Goal: Information Seeking & Learning: Learn about a topic

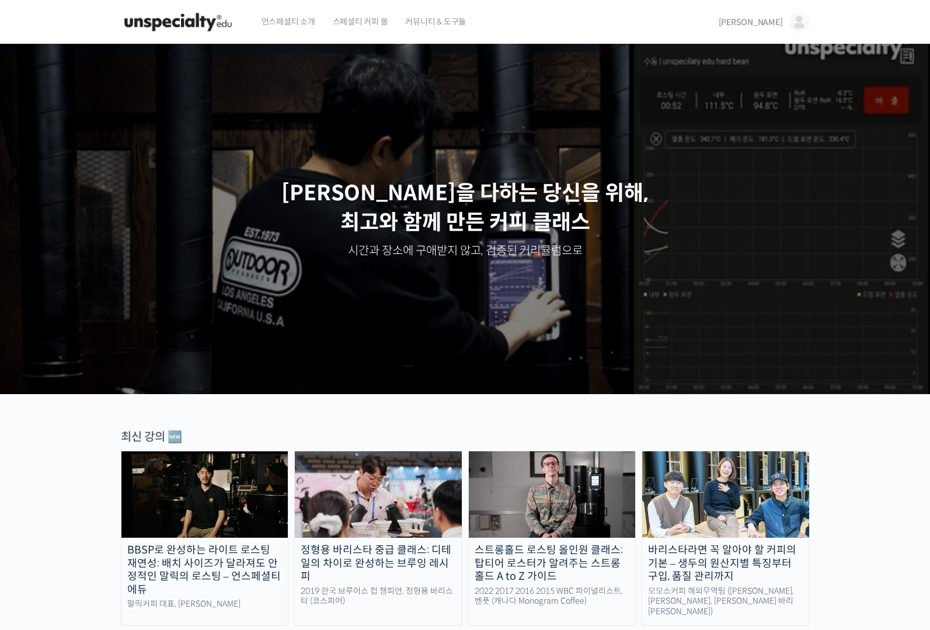
click at [781, 21] on span "[PERSON_NAME]" at bounding box center [751, 22] width 64 height 11
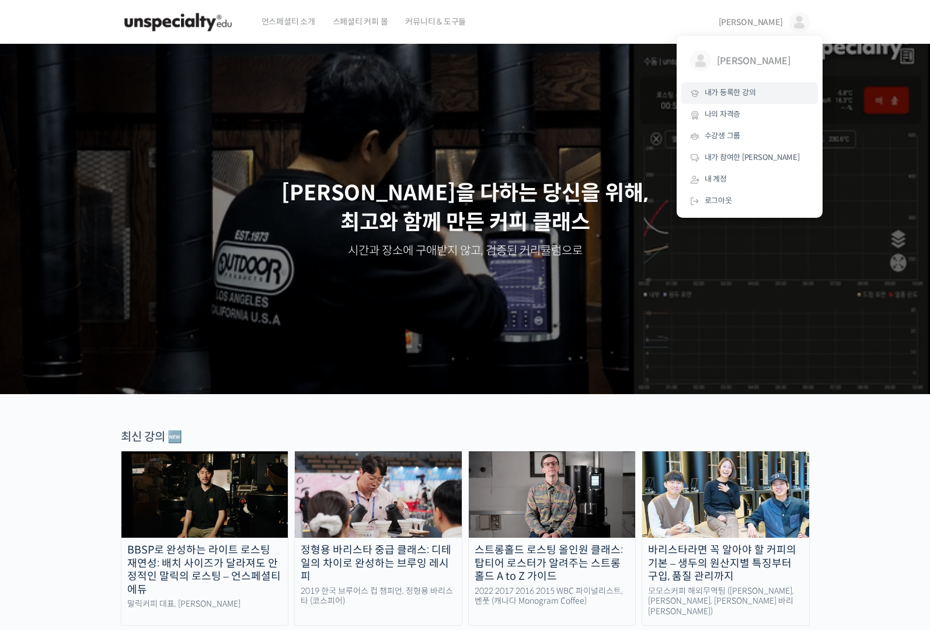
click at [772, 92] on link "내가 등록한 강의" at bounding box center [750, 93] width 137 height 22
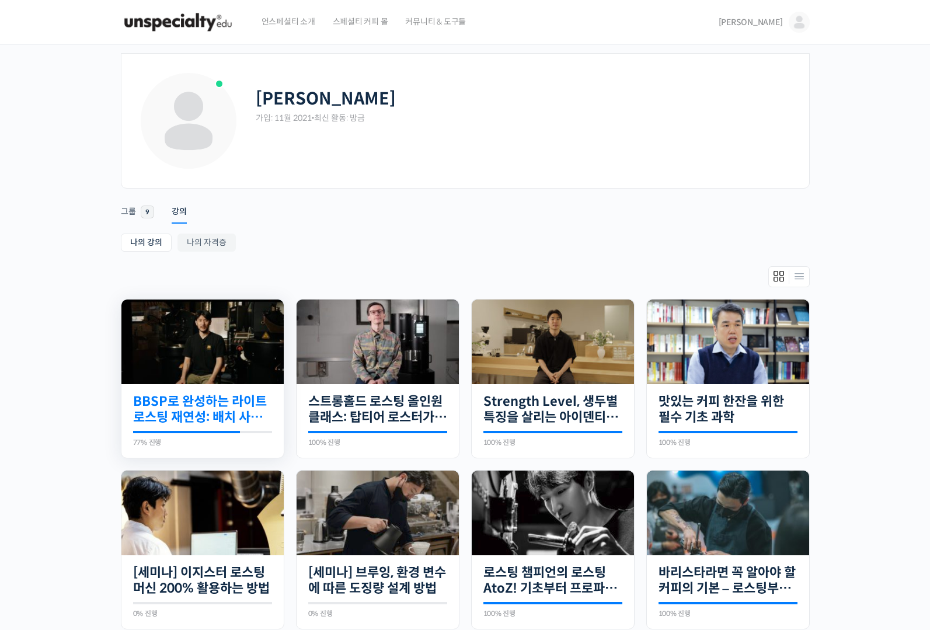
click at [239, 415] on link "BBSP로 완성하는 라이트 로스팅 재연성: 배치 사이즈가 달라져도 안정적인 말릭의 로스팅" at bounding box center [202, 410] width 139 height 32
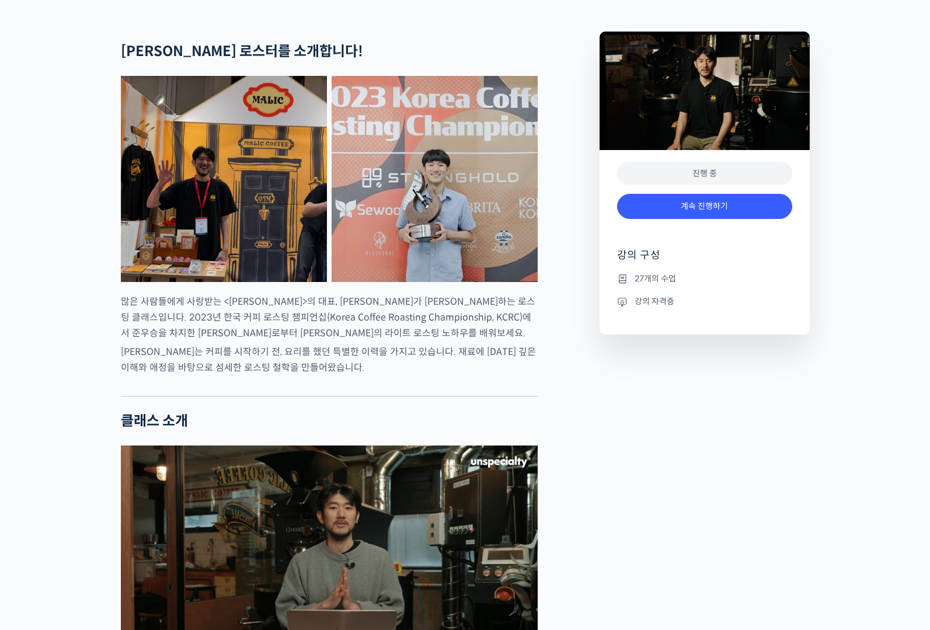
scroll to position [548, 0]
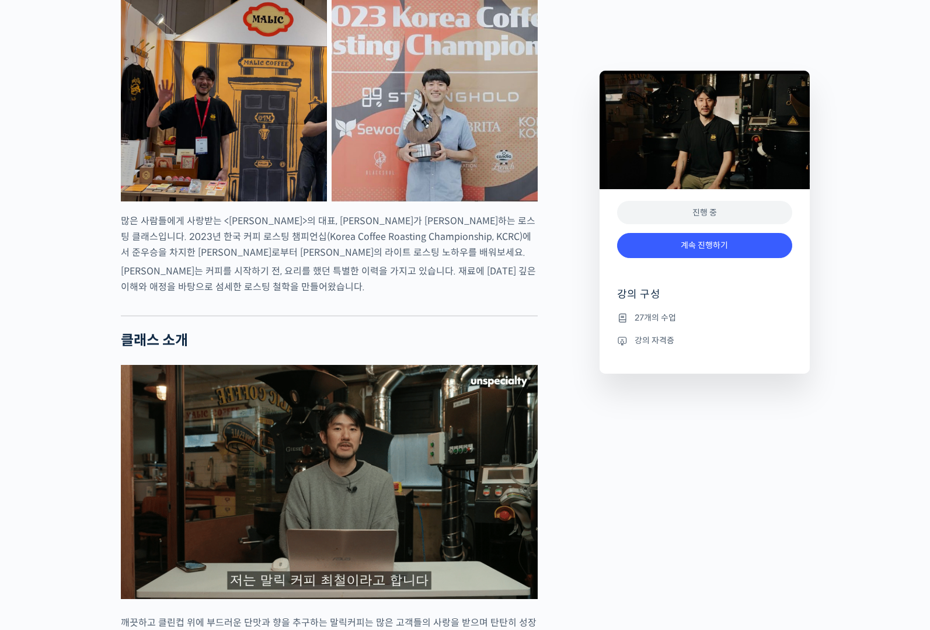
click at [702, 258] on div "계속 진행하기" at bounding box center [704, 251] width 175 height 48
click at [711, 247] on link "계속 진행하기" at bounding box center [704, 245] width 175 height 25
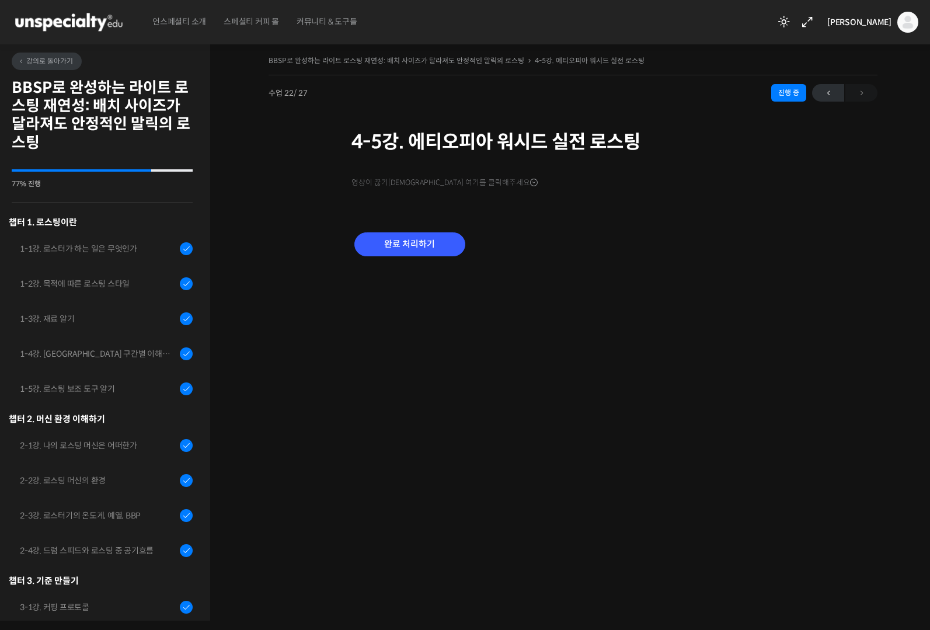
scroll to position [644, 0]
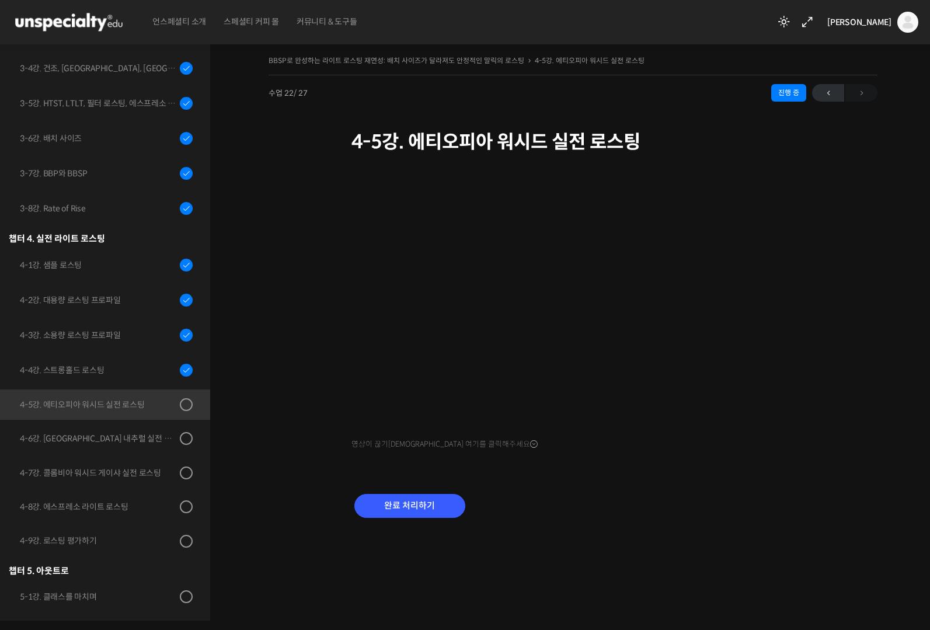
click at [751, 609] on div "BBSP로 완성하는 라이트 로스팅 재연성: 배치 사이즈가 달라져도 안정적인 말릭의 로스팅 4-5강. 에티오피아 워시드 실전 로스팅 진행 중 수…" at bounding box center [573, 328] width 726 height 586
click at [422, 494] on input "완료 처리하기" at bounding box center [410, 506] width 111 height 24
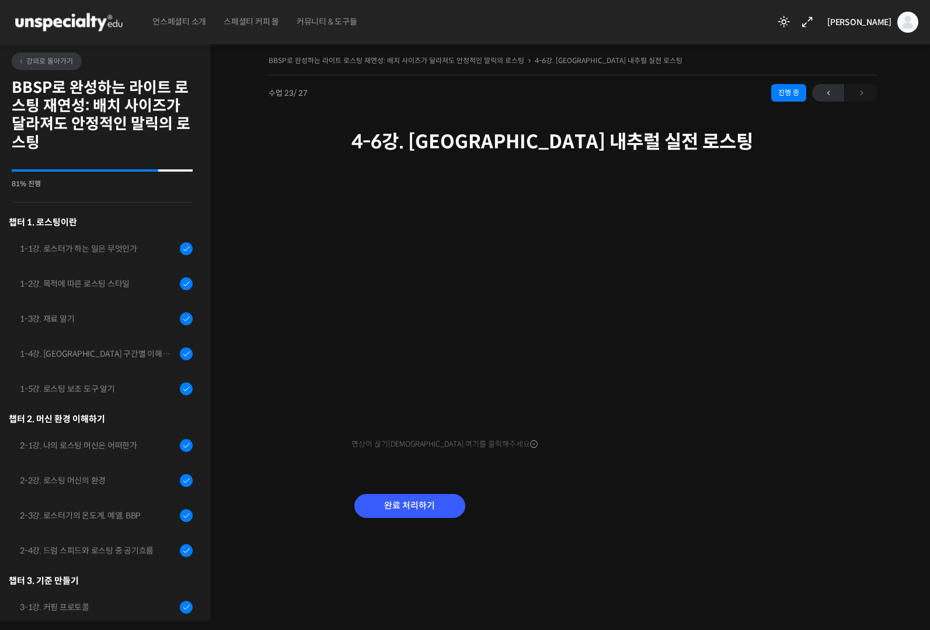
scroll to position [645, 0]
